Goal: Task Accomplishment & Management: Manage account settings

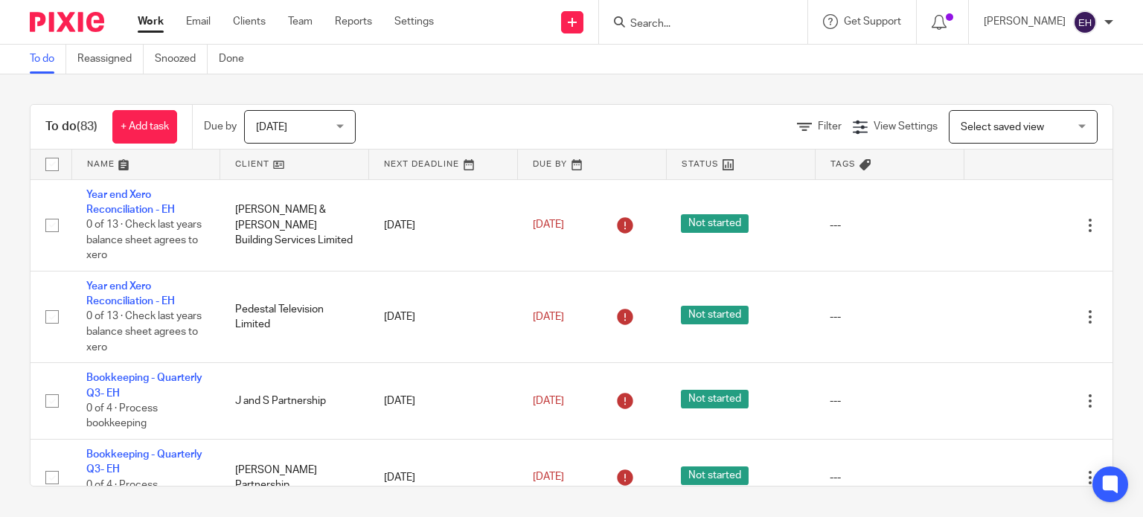
click at [682, 22] on input "Search" at bounding box center [696, 24] width 134 height 13
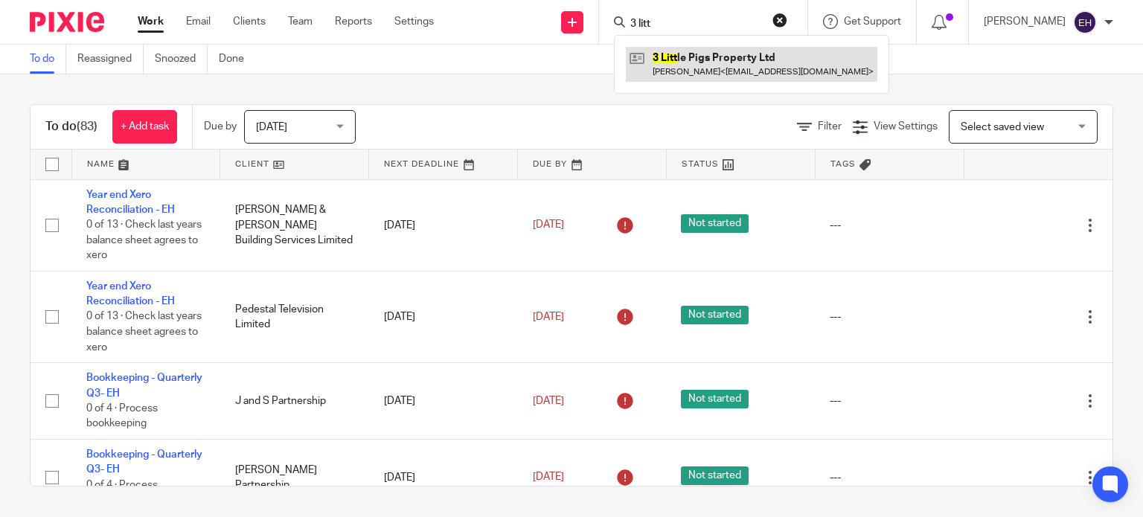
type input "3 litt"
click at [743, 50] on link at bounding box center [751, 64] width 251 height 34
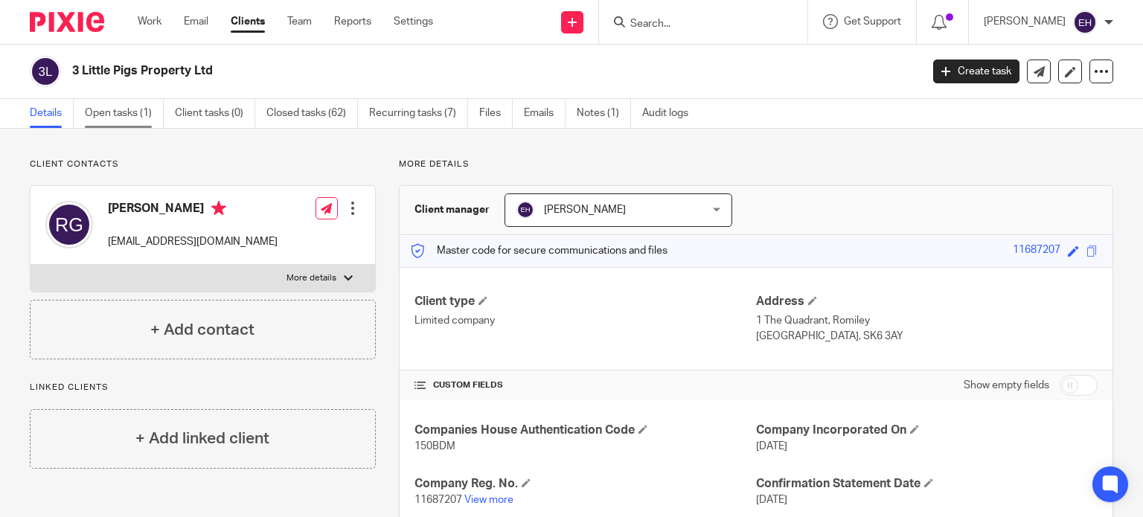
click at [118, 109] on link "Open tasks (1)" at bounding box center [124, 113] width 79 height 29
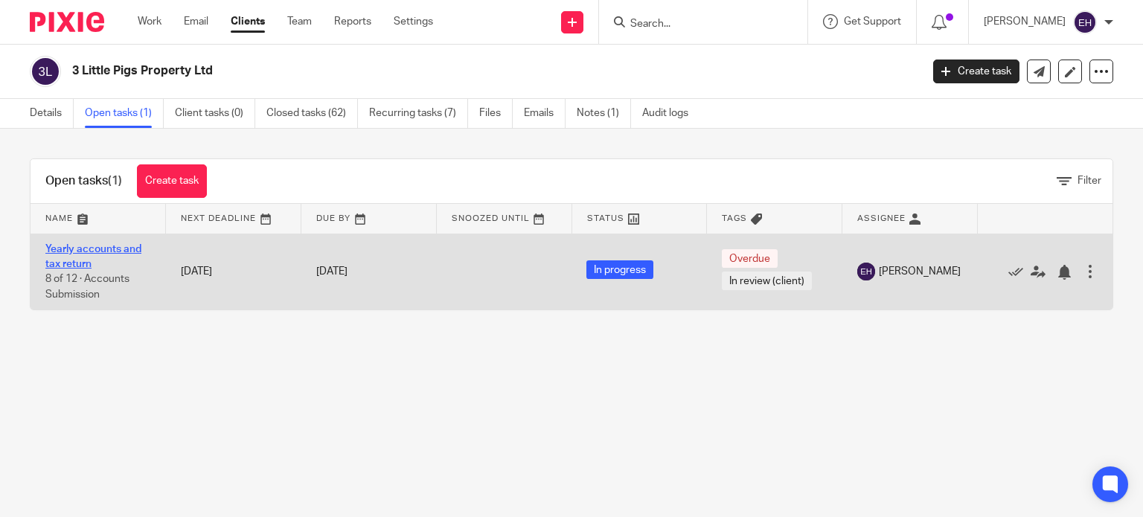
click at [89, 249] on link "Yearly accounts and tax return" at bounding box center [93, 256] width 96 height 25
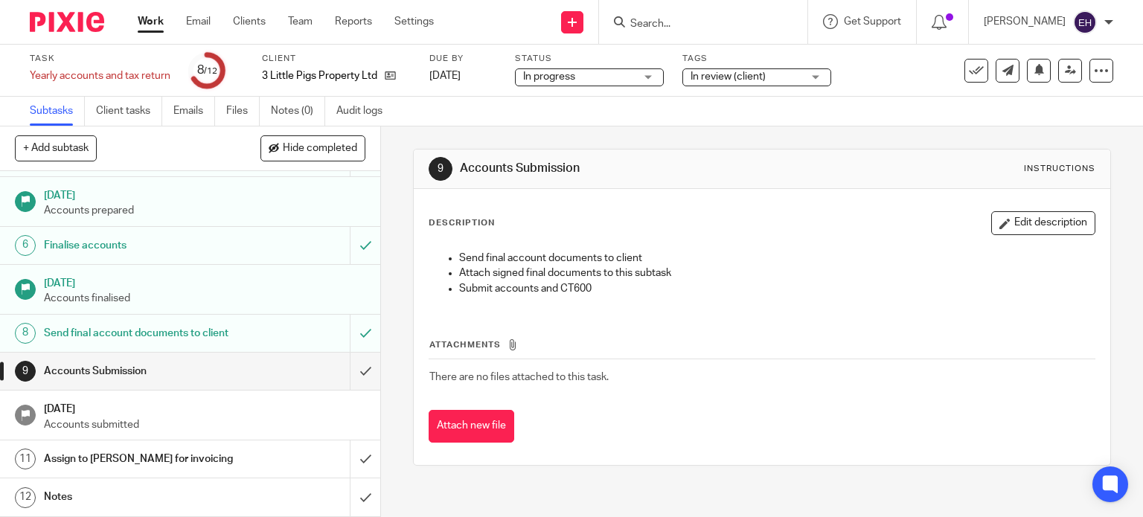
scroll to position [186, 0]
click at [348, 377] on input "submit" at bounding box center [190, 371] width 380 height 37
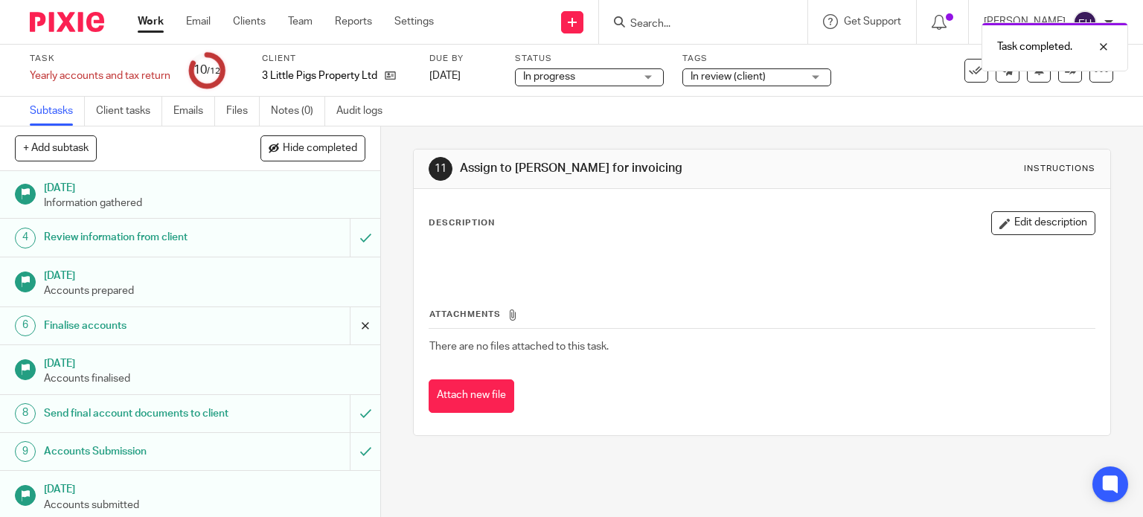
scroll to position [186, 0]
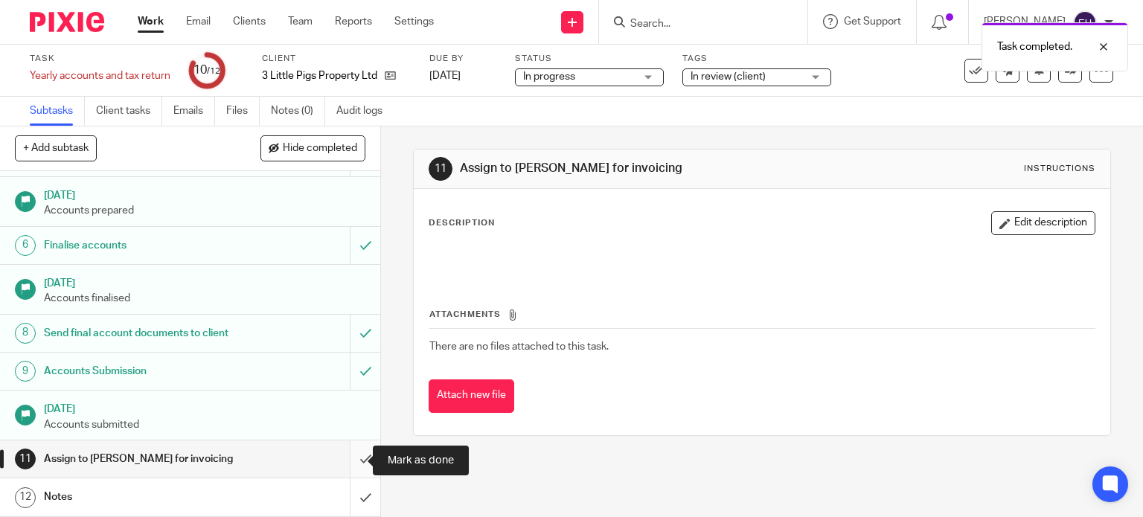
click at [351, 468] on input "submit" at bounding box center [190, 458] width 380 height 37
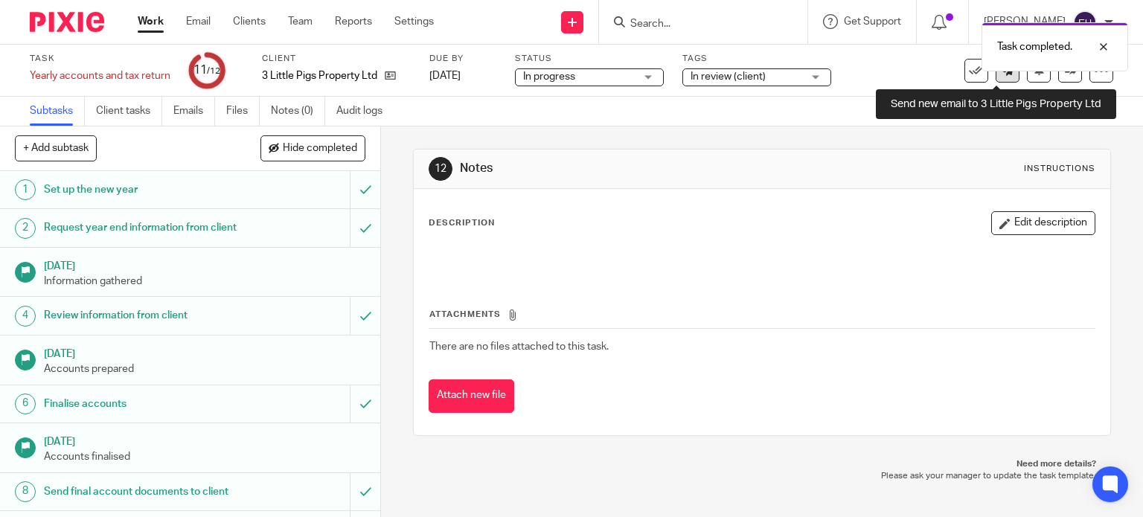
click at [1002, 71] on icon at bounding box center [1007, 70] width 11 height 11
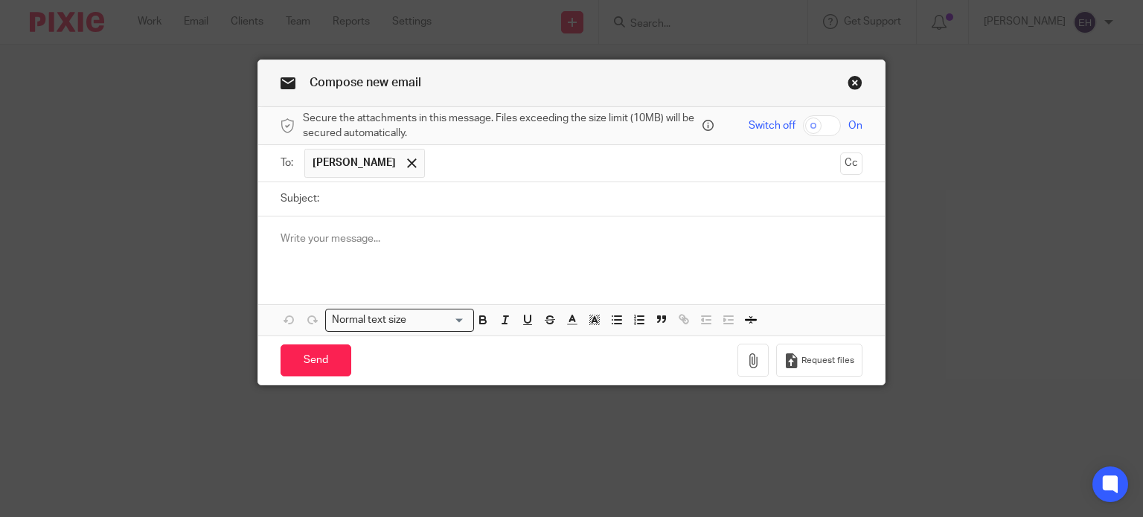
click at [847, 80] on link "Close this dialog window" at bounding box center [854, 85] width 15 height 20
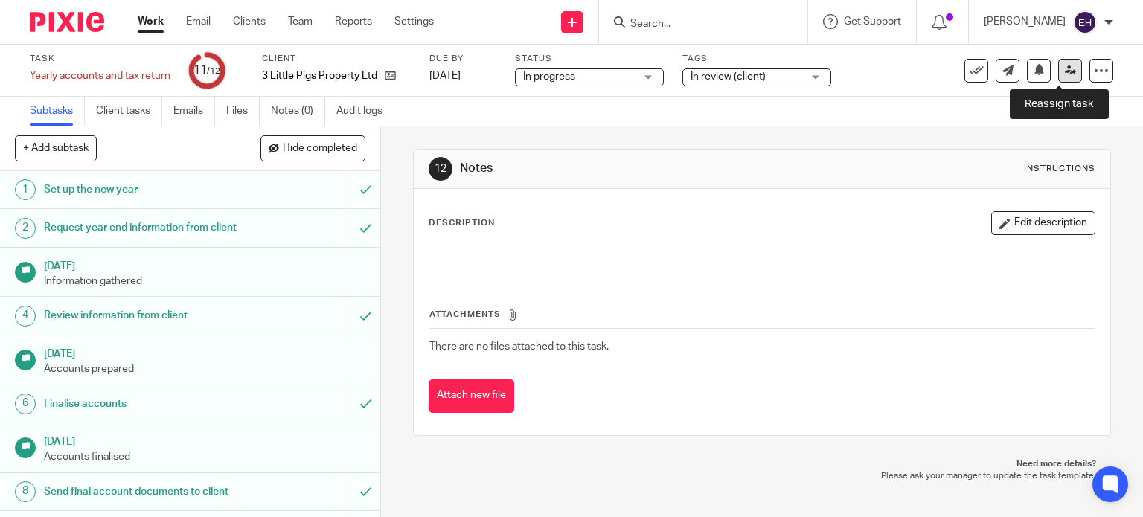
click at [1065, 68] on icon at bounding box center [1070, 70] width 11 height 11
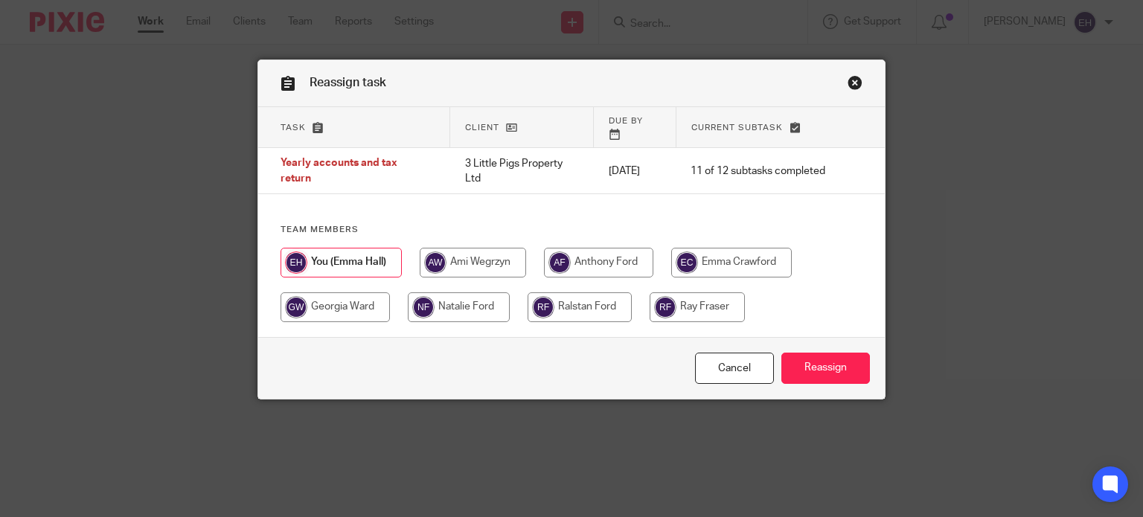
click at [466, 292] on input "radio" at bounding box center [459, 307] width 102 height 30
radio input "true"
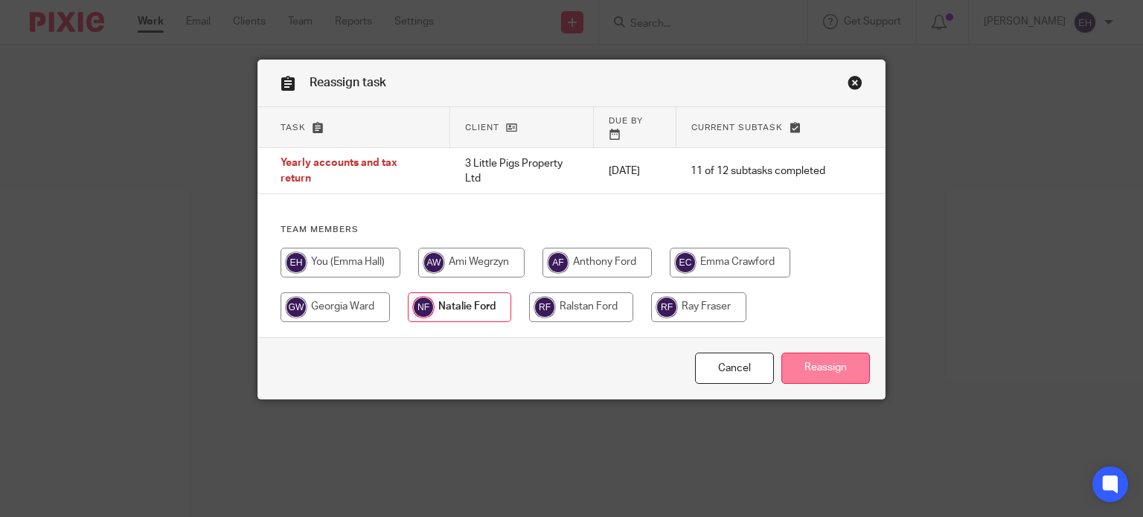
click at [808, 358] on input "Reassign" at bounding box center [825, 369] width 89 height 32
